Goal: Information Seeking & Learning: Learn about a topic

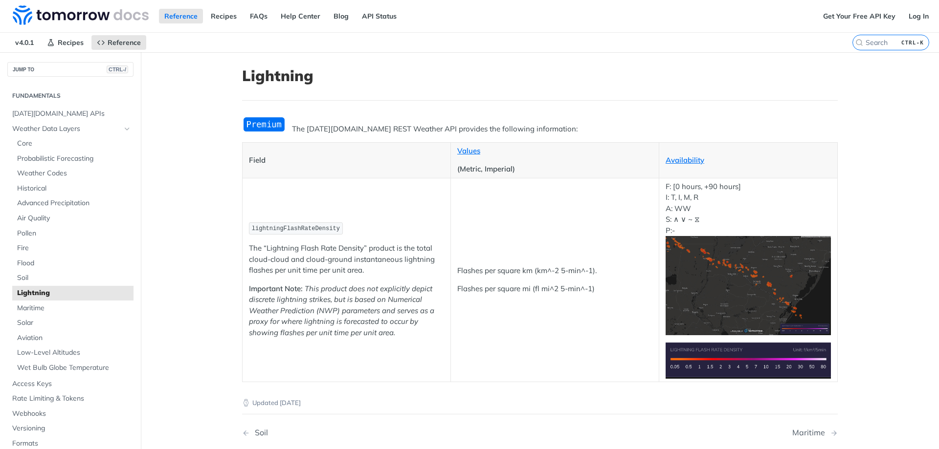
drag, startPoint x: 629, startPoint y: 153, endPoint x: 525, endPoint y: 152, distance: 104.2
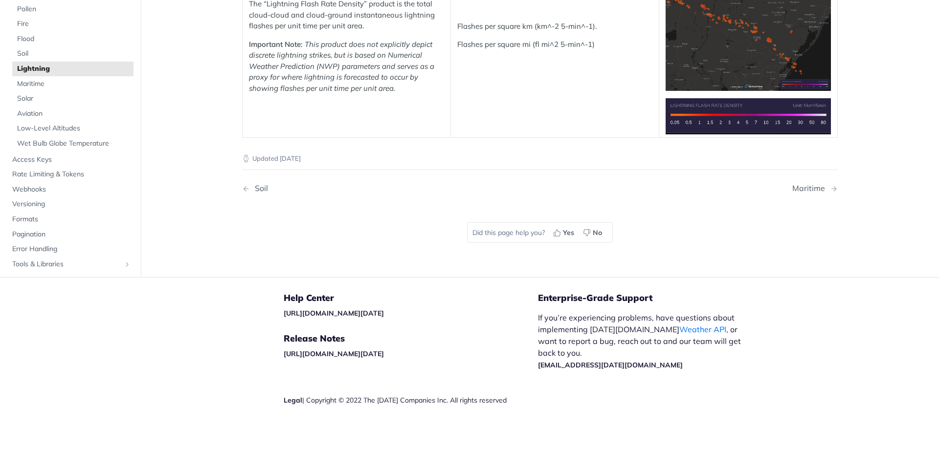
scroll to position [147, 0]
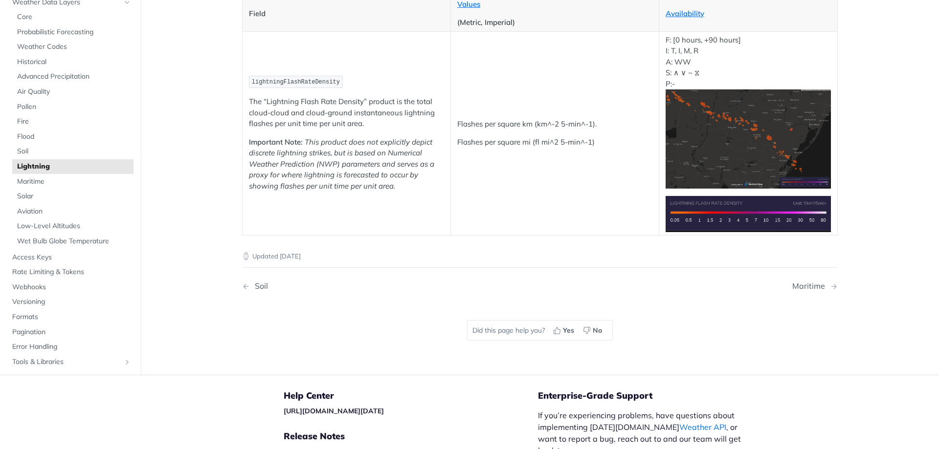
click at [756, 138] on img "Expand image" at bounding box center [748, 138] width 165 height 99
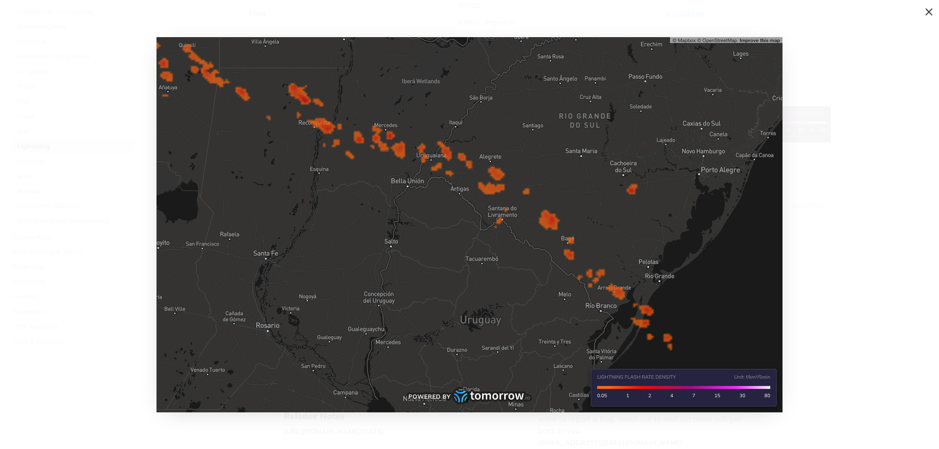
click at [848, 169] on span "Collapse image" at bounding box center [469, 224] width 939 height 449
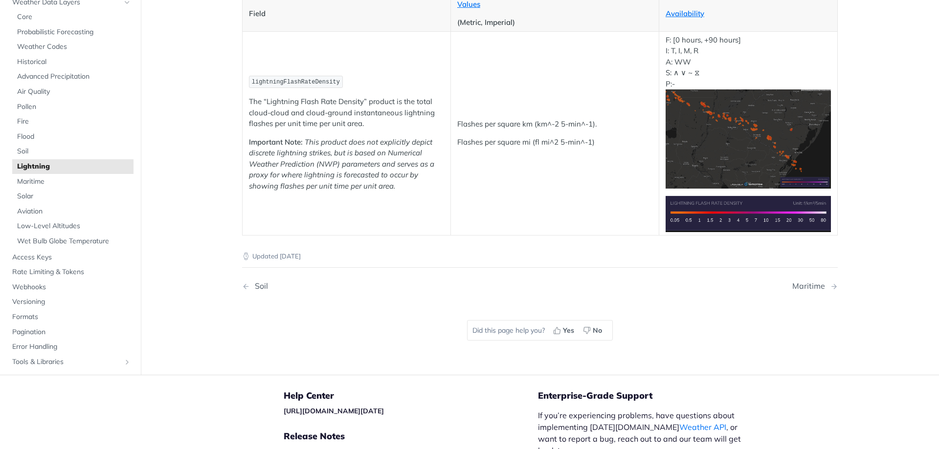
click at [311, 102] on p "The “Lightning Flash Rate Density” product is the total cloud-cloud and cloud-g…" at bounding box center [346, 112] width 195 height 33
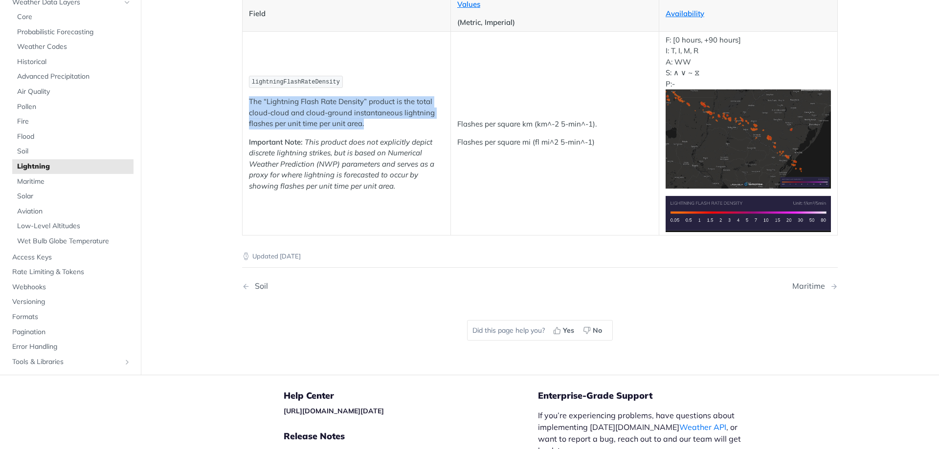
click at [311, 102] on p "The “Lightning Flash Rate Density” product is the total cloud-cloud and cloud-g…" at bounding box center [346, 112] width 195 height 33
click at [276, 113] on p "The “Lightning Flash Rate Density” product is the total cloud-cloud and cloud-g…" at bounding box center [346, 112] width 195 height 33
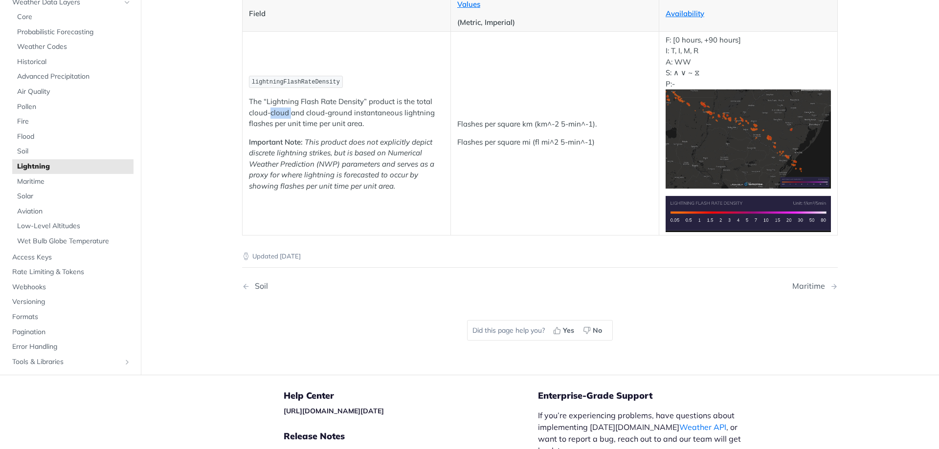
click at [276, 113] on p "The “Lightning Flash Rate Density” product is the total cloud-cloud and cloud-g…" at bounding box center [346, 112] width 195 height 33
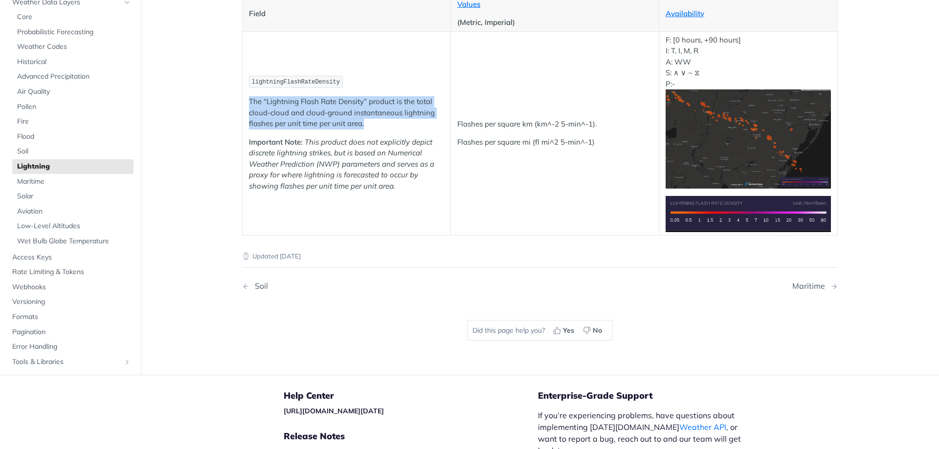
click at [276, 113] on p "The “Lightning Flash Rate Density” product is the total cloud-cloud and cloud-g…" at bounding box center [346, 112] width 195 height 33
click at [274, 116] on p "The “Lightning Flash Rate Density” product is the total cloud-cloud and cloud-g…" at bounding box center [346, 112] width 195 height 33
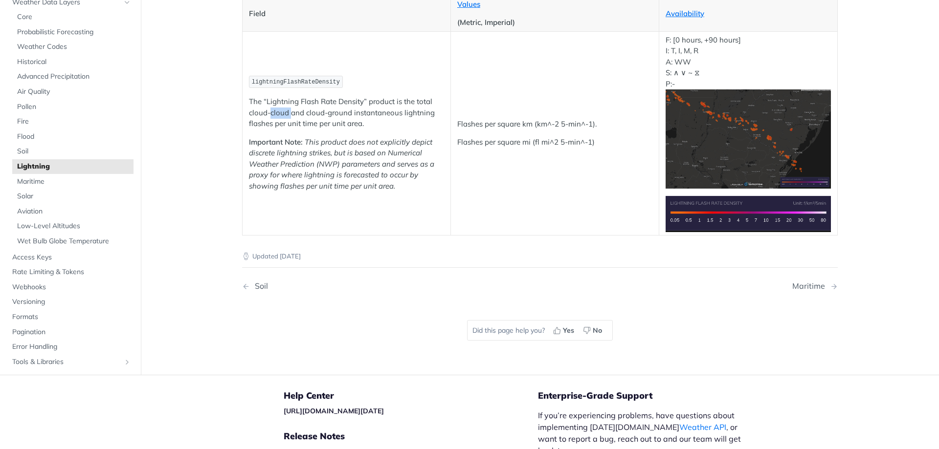
click at [274, 116] on p "The “Lightning Flash Rate Density” product is the total cloud-cloud and cloud-g…" at bounding box center [346, 112] width 195 height 33
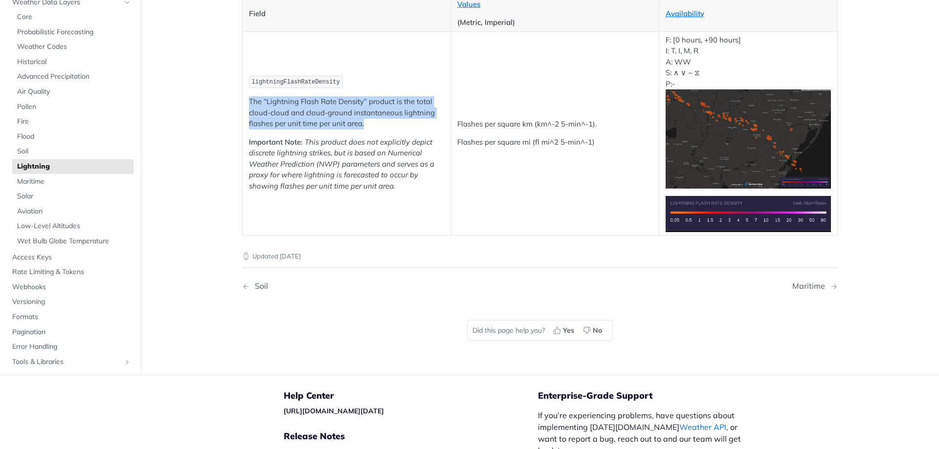
click at [274, 116] on p "The “Lightning Flash Rate Density” product is the total cloud-cloud and cloud-g…" at bounding box center [346, 112] width 195 height 33
click at [271, 124] on p "The “Lightning Flash Rate Density” product is the total cloud-cloud and cloud-g…" at bounding box center [346, 112] width 195 height 33
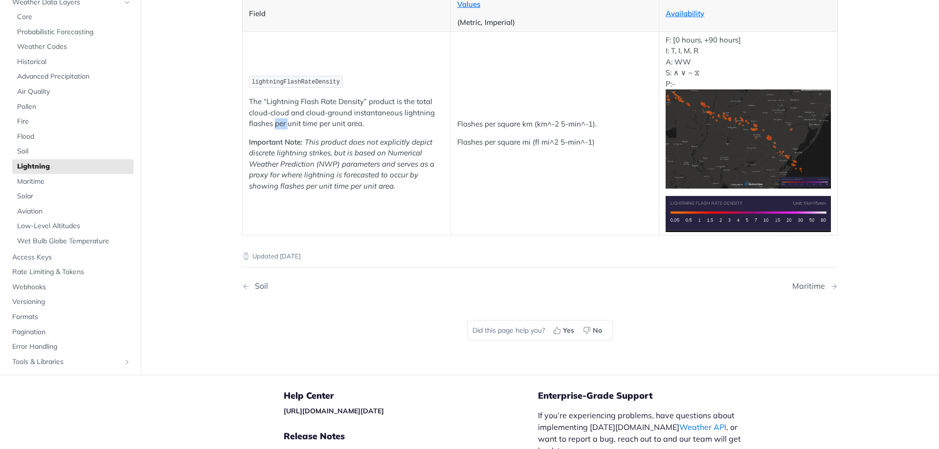
click at [271, 124] on p "The “Lightning Flash Rate Density” product is the total cloud-cloud and cloud-g…" at bounding box center [346, 112] width 195 height 33
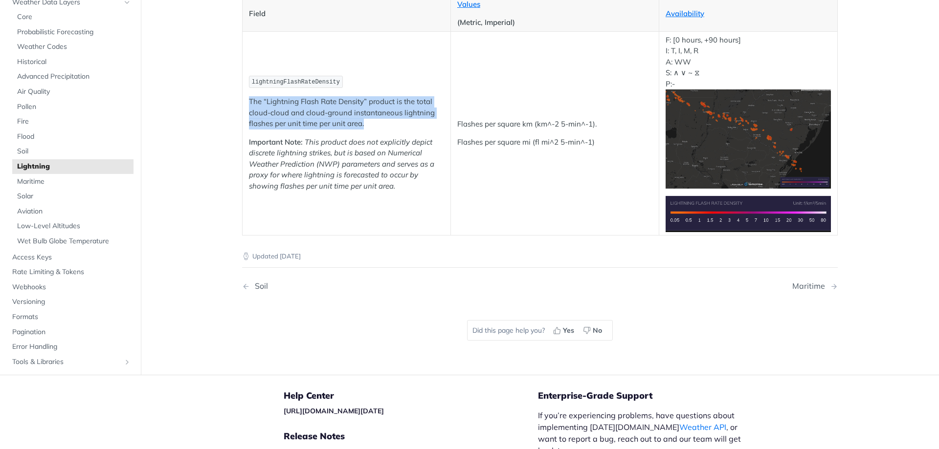
click at [271, 124] on p "The “Lightning Flash Rate Density” product is the total cloud-cloud and cloud-g…" at bounding box center [346, 112] width 195 height 33
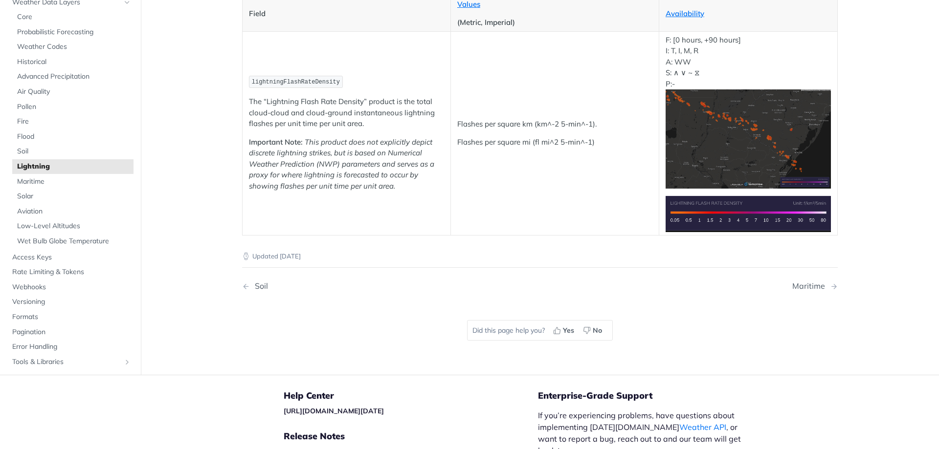
click at [314, 144] on em "This product does not explicitly depict discrete lightning strikes, but is base…" at bounding box center [341, 163] width 185 height 53
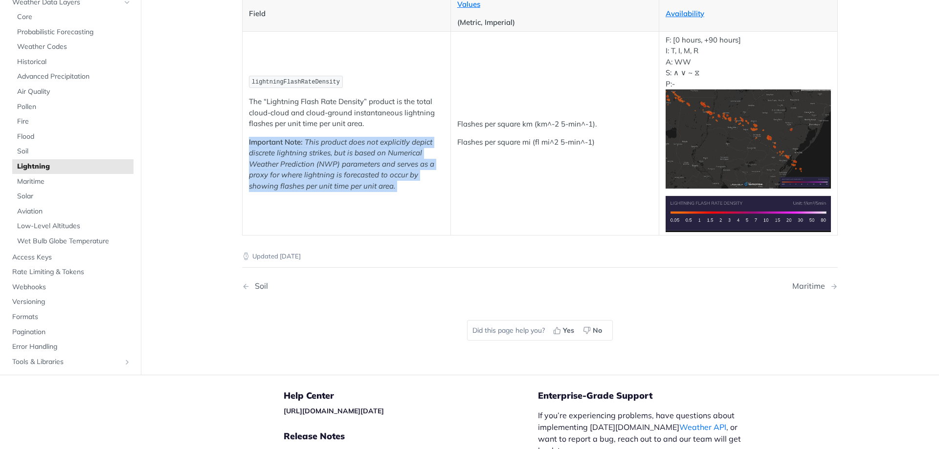
click at [314, 144] on em "This product does not explicitly depict discrete lightning strikes, but is base…" at bounding box center [341, 163] width 185 height 53
click at [275, 154] on em "This product does not explicitly depict discrete lightning strikes, but is base…" at bounding box center [341, 163] width 185 height 53
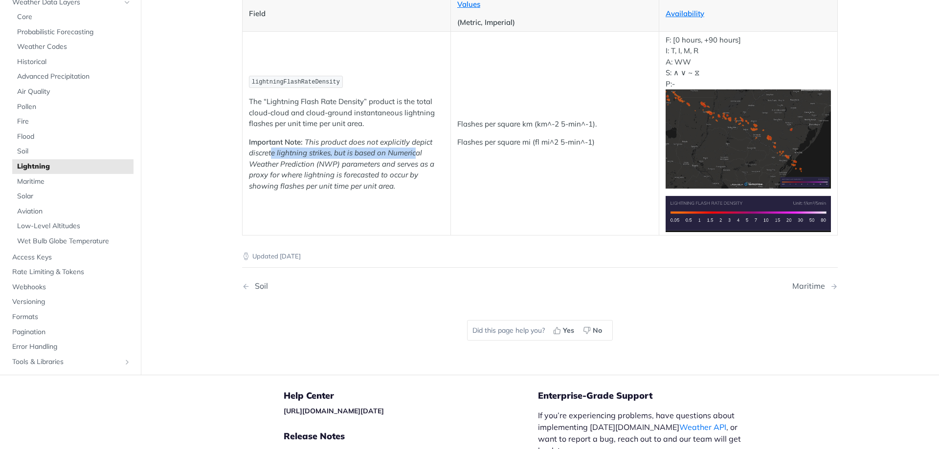
drag, startPoint x: 267, startPoint y: 156, endPoint x: 412, endPoint y: 153, distance: 144.8
click at [412, 153] on em "This product does not explicitly depict discrete lightning strikes, but is base…" at bounding box center [341, 163] width 185 height 53
click at [413, 156] on em "This product does not explicitly depict discrete lightning strikes, but is base…" at bounding box center [341, 163] width 185 height 53
drag, startPoint x: 263, startPoint y: 174, endPoint x: 340, endPoint y: 178, distance: 77.4
click at [407, 175] on em "This product does not explicitly depict discrete lightning strikes, but is base…" at bounding box center [341, 163] width 185 height 53
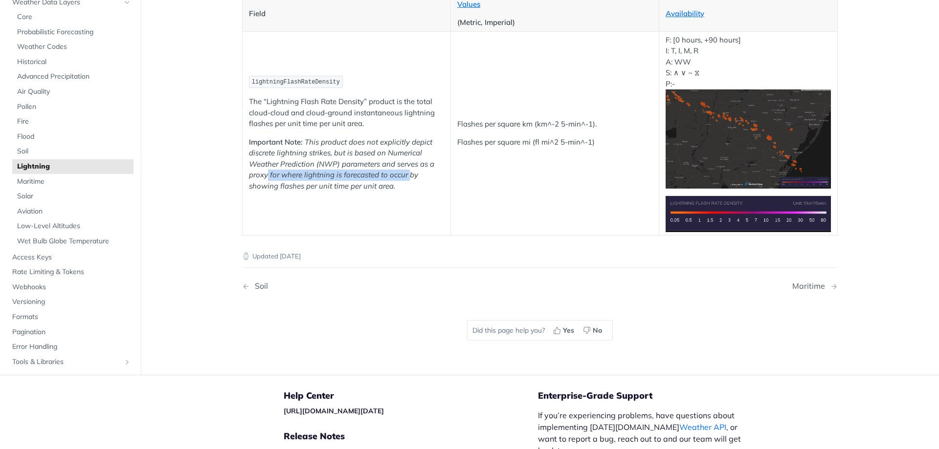
click at [319, 180] on p "Important Note: This product does not explicitly depict discrete lightning stri…" at bounding box center [346, 164] width 195 height 55
click at [320, 180] on p "Important Note: This product does not explicitly depict discrete lightning stri…" at bounding box center [346, 164] width 195 height 55
click at [321, 180] on p "Important Note: This product does not explicitly depict discrete lightning stri…" at bounding box center [346, 164] width 195 height 55
click at [327, 157] on em "This product does not explicitly depict discrete lightning strikes, but is base…" at bounding box center [341, 163] width 185 height 53
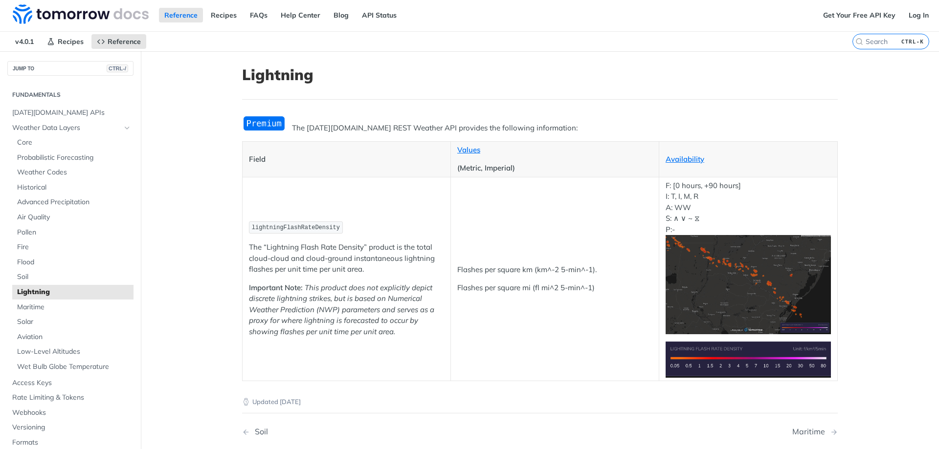
scroll to position [0, 0]
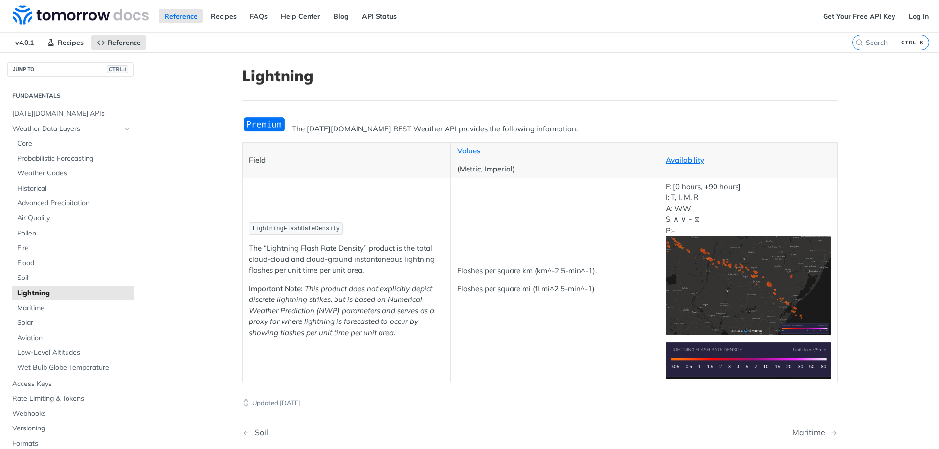
click at [273, 127] on img "Expand image" at bounding box center [264, 124] width 44 height 16
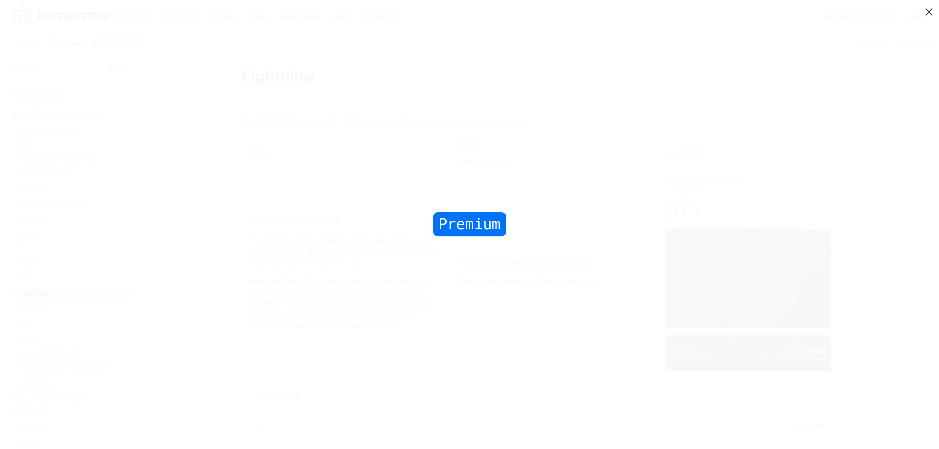
click at [274, 125] on span "Collapse image" at bounding box center [469, 224] width 939 height 449
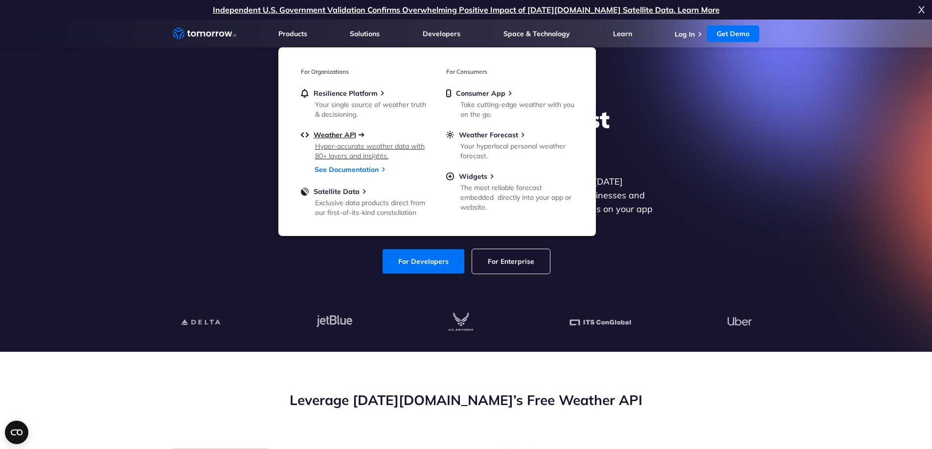
click at [348, 136] on span "Weather API" at bounding box center [334, 135] width 43 height 9
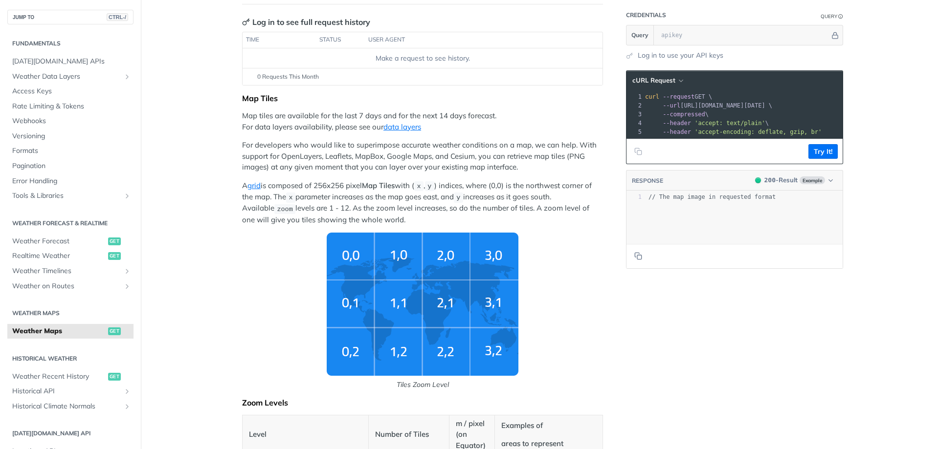
scroll to position [391, 0]
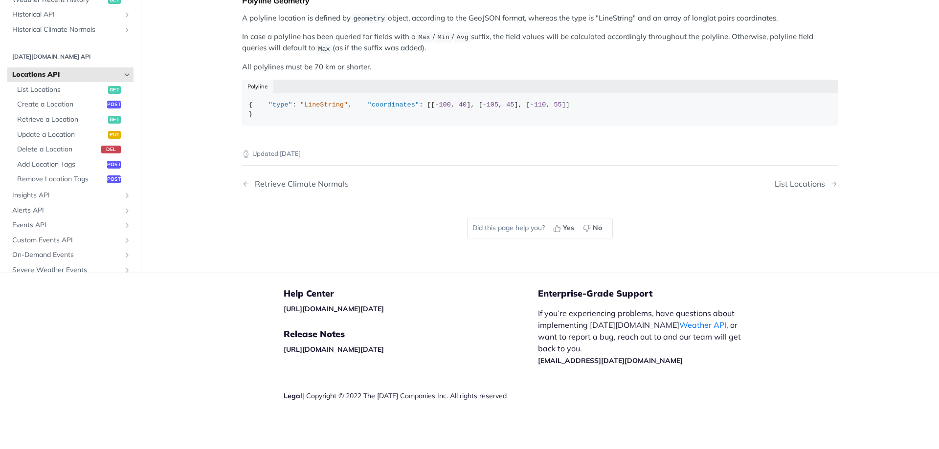
scroll to position [605, 0]
click at [461, 133] on div "Updated [DATE]" at bounding box center [540, 146] width 596 height 26
